Goal: Information Seeking & Learning: Learn about a topic

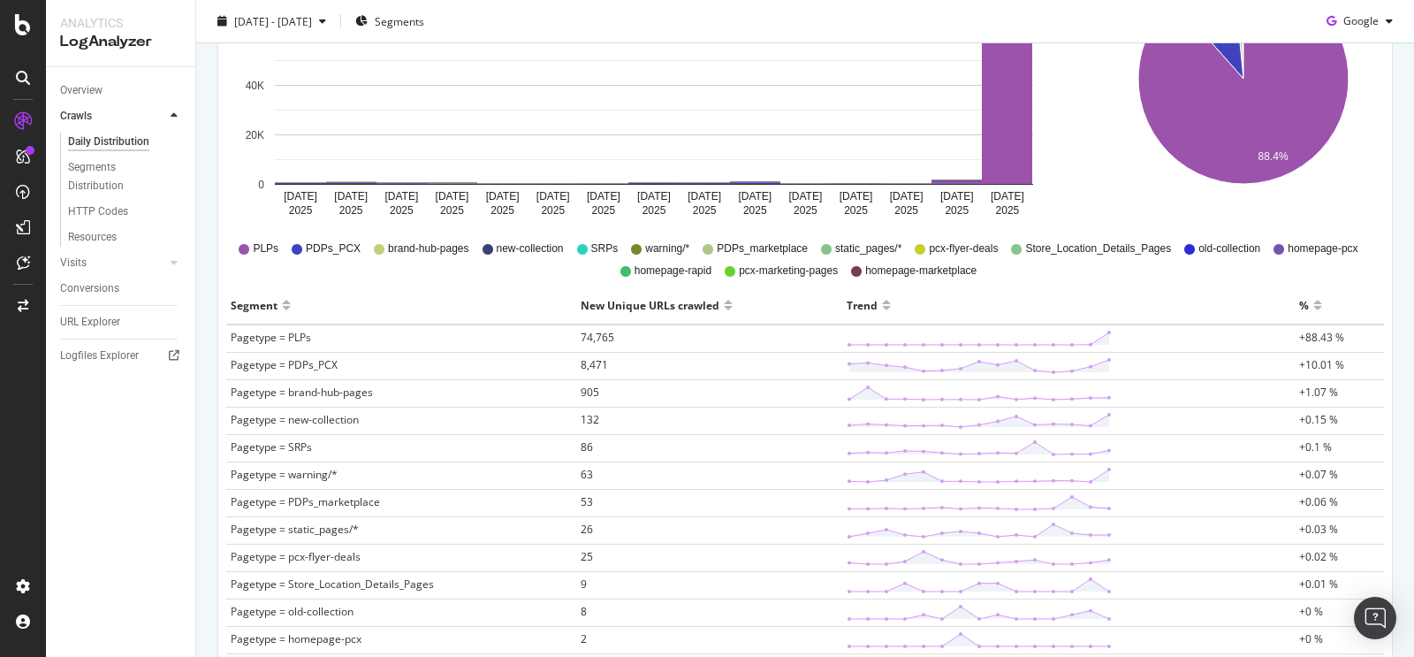
scroll to position [122, 0]
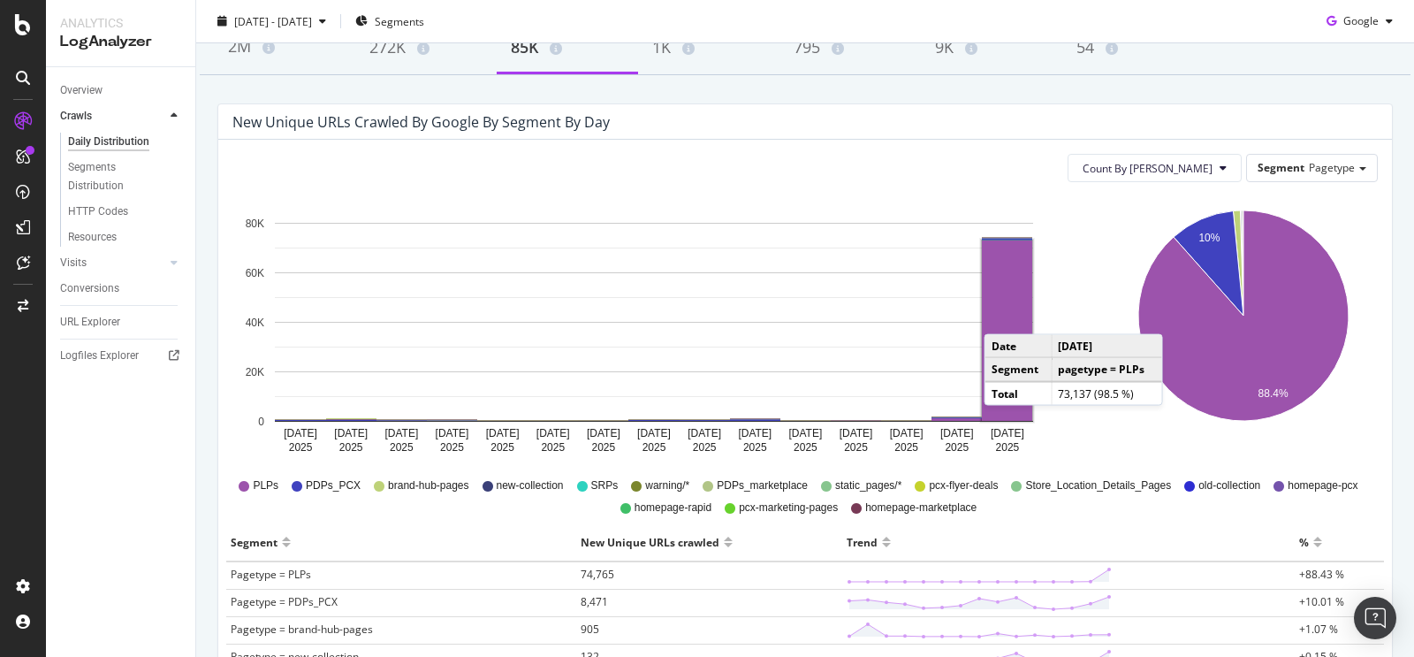
click at [1001, 315] on rect "A chart." at bounding box center [1007, 330] width 50 height 180
